Goal: Task Accomplishment & Management: Manage account settings

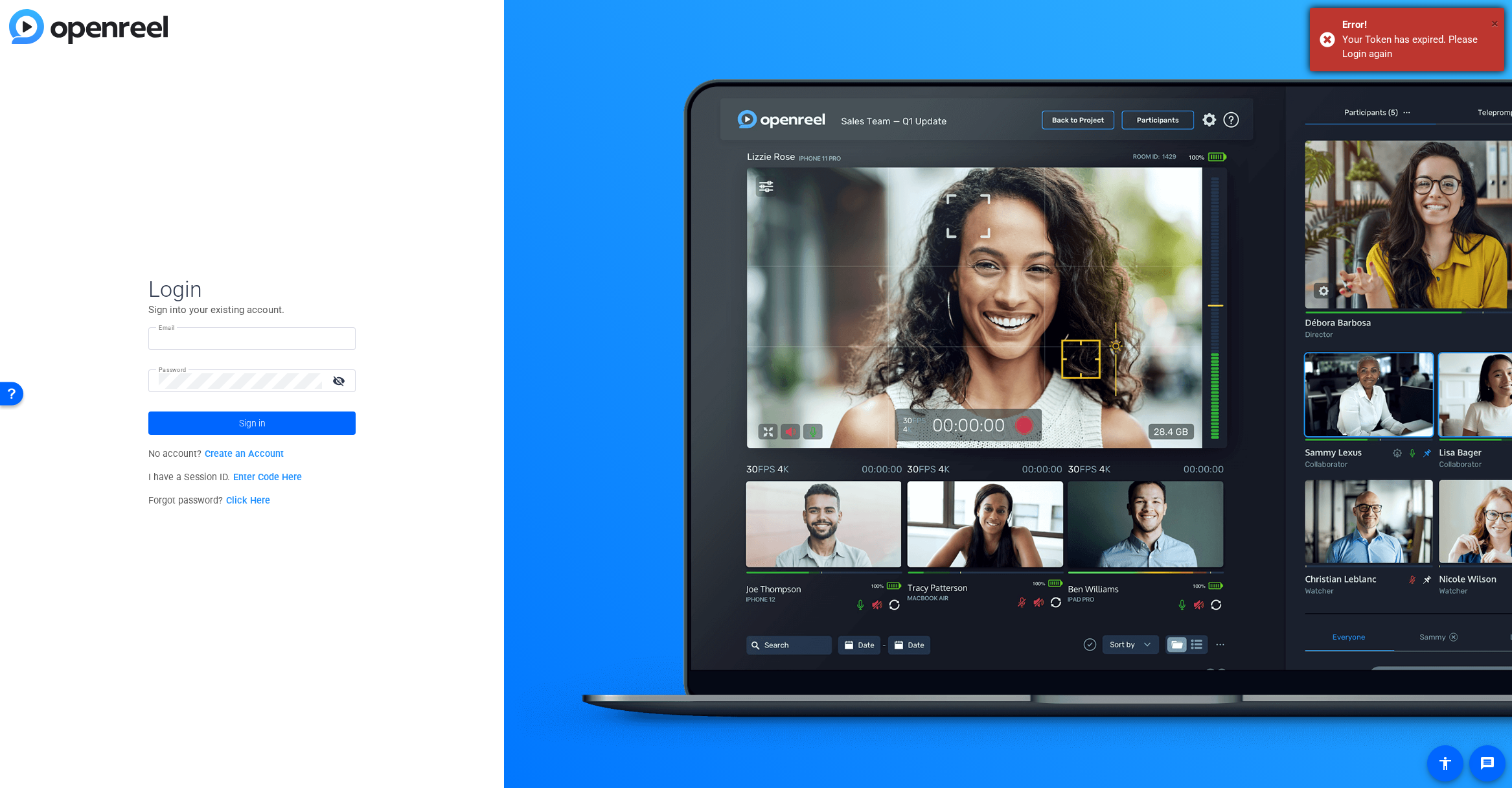
type input "[EMAIL_ADDRESS][DOMAIN_NAME]"
click at [1495, 21] on span "×" at bounding box center [1495, 23] width 7 height 16
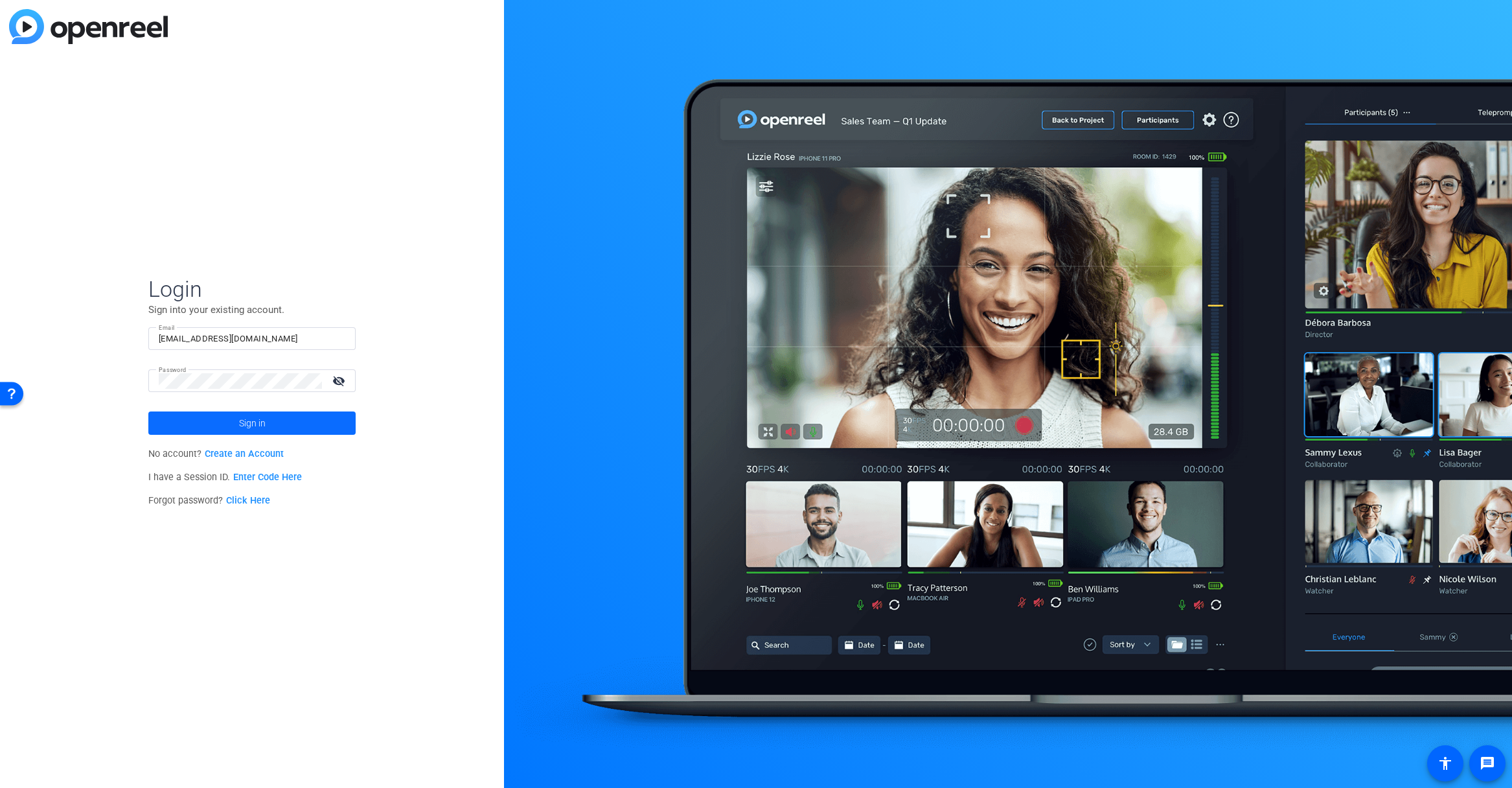
click at [268, 433] on span at bounding box center [251, 423] width 207 height 31
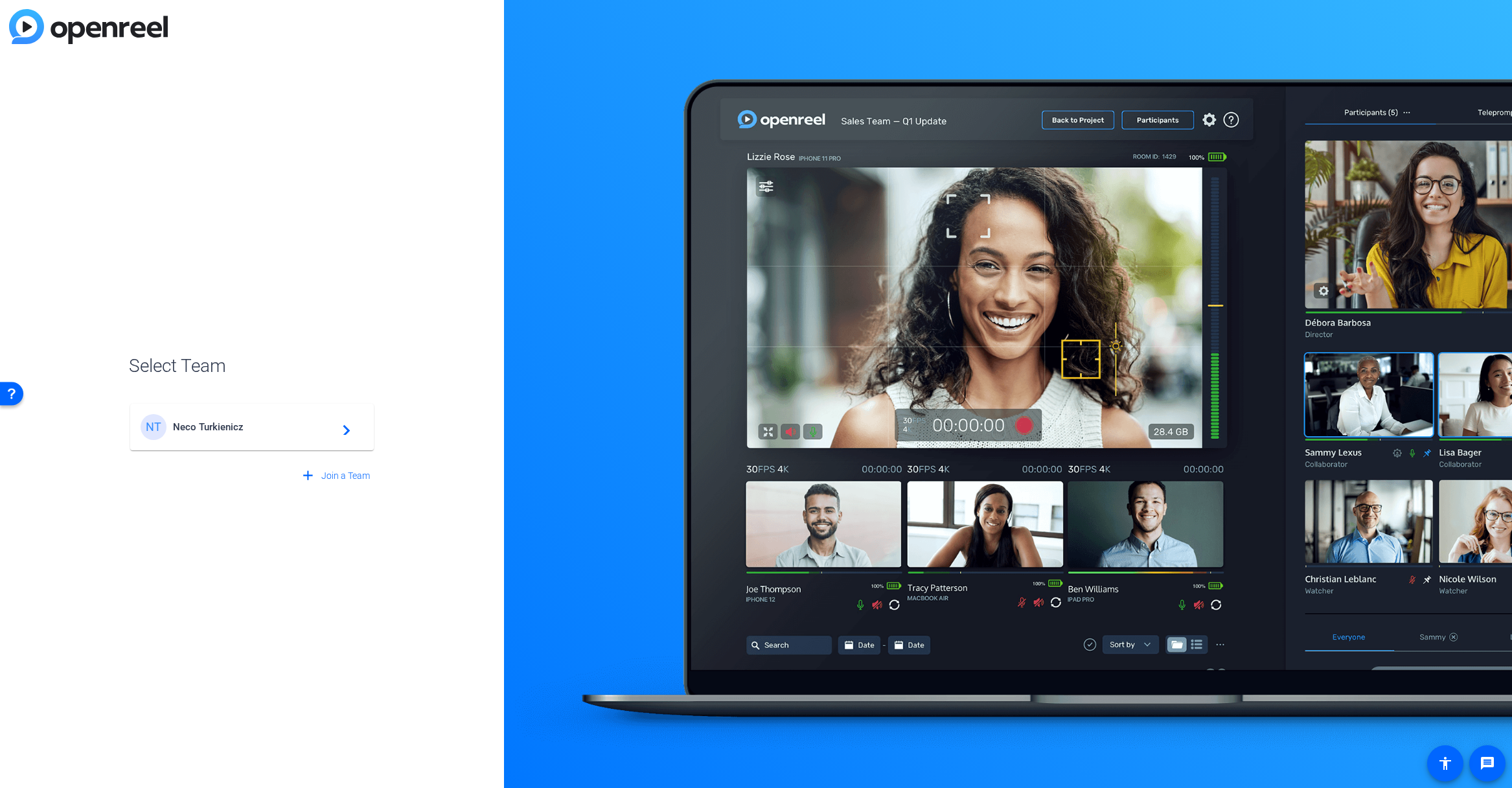
click at [250, 427] on span "Neco Turkienicz" at bounding box center [254, 427] width 162 height 11
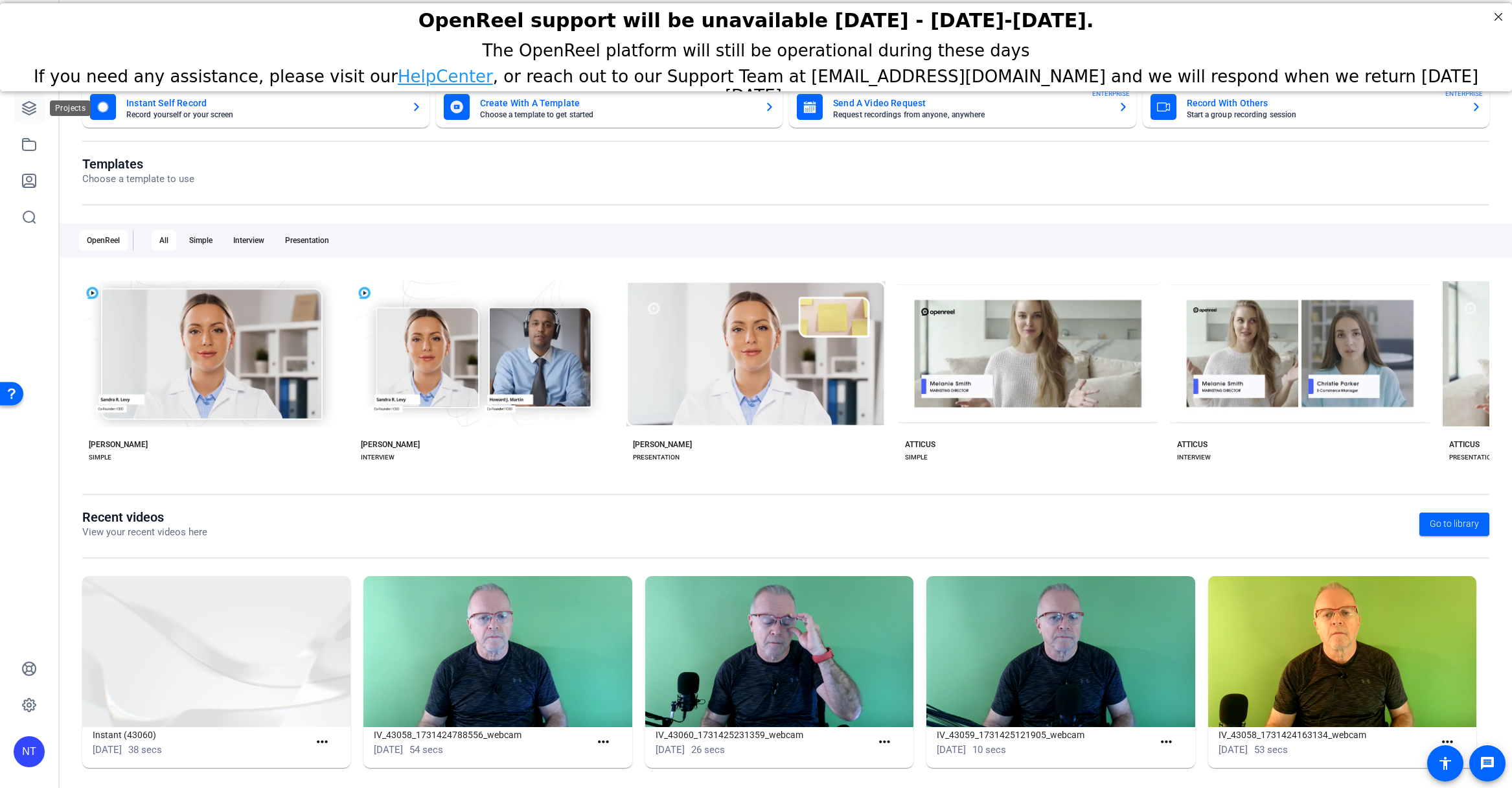
click at [31, 109] on icon at bounding box center [29, 108] width 16 height 16
